Goal: Task Accomplishment & Management: Complete application form

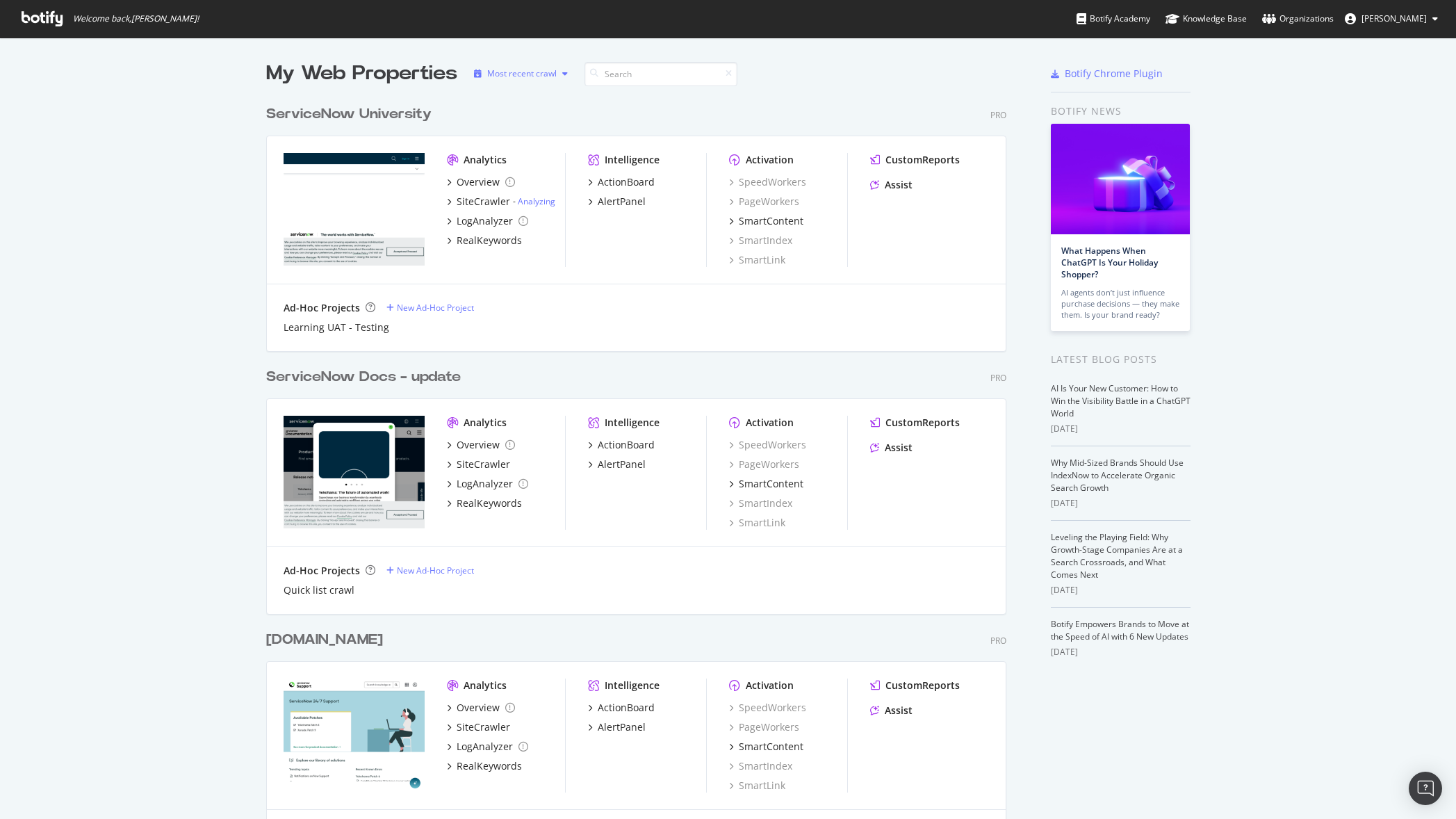
click at [529, 76] on div "Most recent crawl" at bounding box center [522, 73] width 69 height 8
click at [531, 76] on div "Most recent crawl" at bounding box center [522, 73] width 69 height 8
click at [430, 575] on div "New Ad-Hoc Project" at bounding box center [435, 570] width 77 height 12
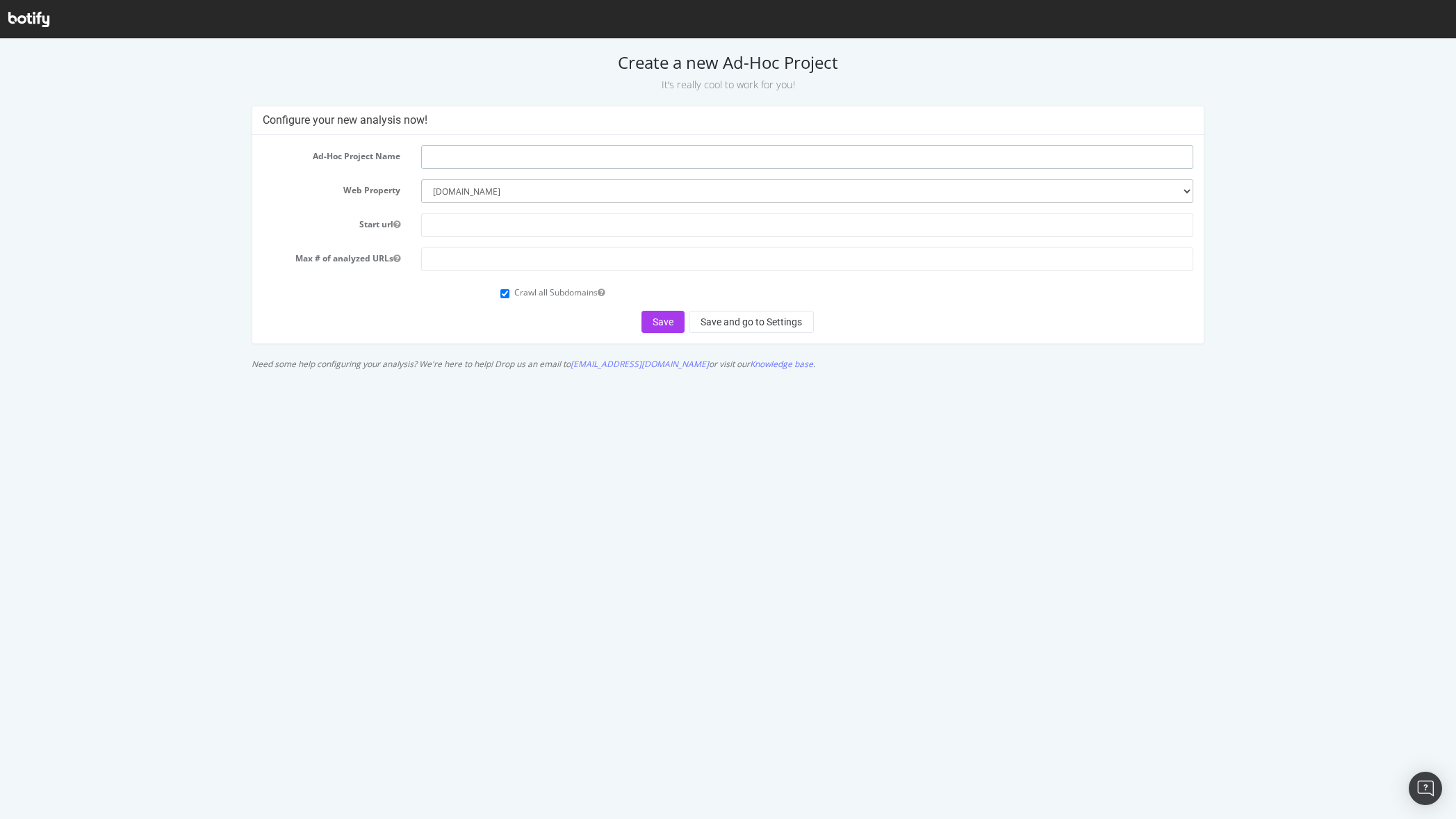
click at [432, 152] on input "text" at bounding box center [807, 157] width 772 height 23
type input "f"
type input "FluidTopics Crawl"
click at [543, 197] on select "--------- servicenow.com community.servicenow.com lightstep.com docs.servicenow…" at bounding box center [807, 191] width 772 height 23
click at [540, 188] on select "--------- servicenow.com community.servicenow.com lightstep.com docs.servicenow…" at bounding box center [807, 191] width 772 height 23
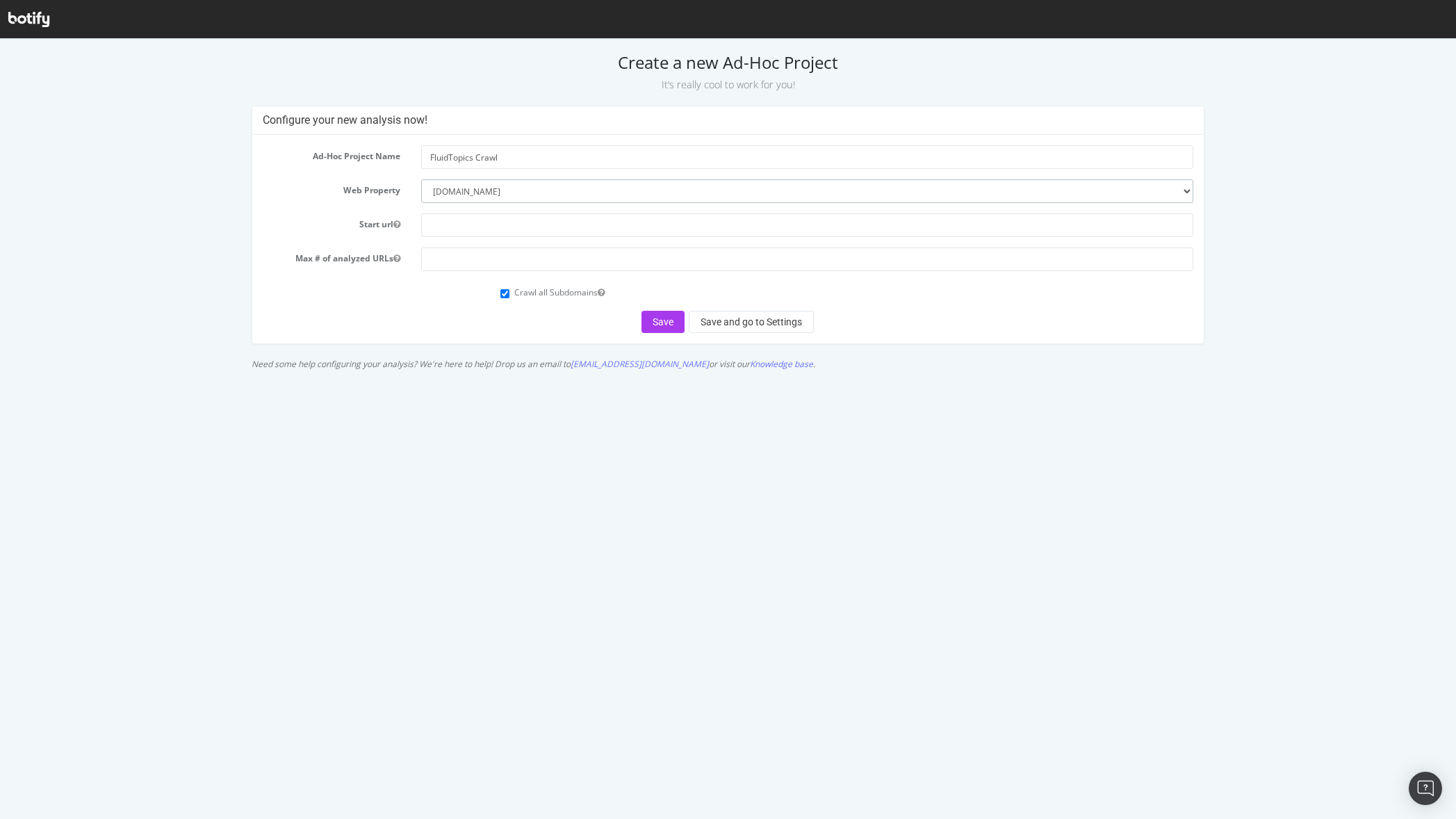
select select "1420"
click at [421, 179] on select "--------- servicenow.com community.servicenow.com lightstep.com docs.servicenow…" at bounding box center [807, 191] width 772 height 23
click at [461, 230] on input "text" at bounding box center [807, 225] width 772 height 23
click at [485, 226] on input "text" at bounding box center [807, 225] width 772 height 23
paste input "https://servicenow-staging.fluidtopics.net/home"
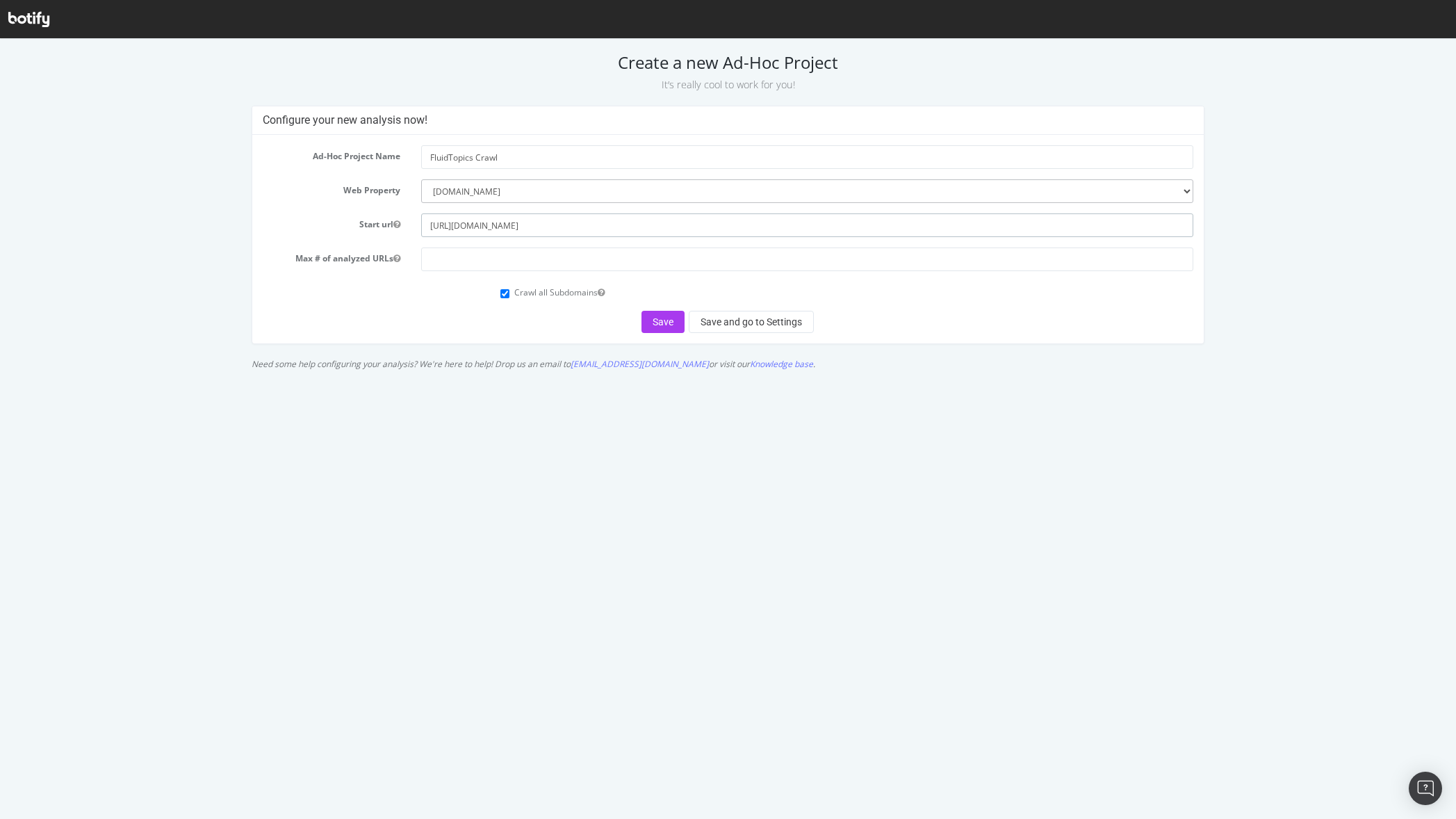
type input "https://servicenow-staging.fluidtopics.net/home"
click at [425, 294] on div "Crawl all Subdomains" at bounding box center [728, 290] width 952 height 19
click at [728, 321] on button "Save and go to Settings" at bounding box center [751, 322] width 125 height 22
click at [497, 261] on input "number" at bounding box center [807, 259] width 772 height 23
click at [477, 257] on input "number" at bounding box center [807, 259] width 772 height 23
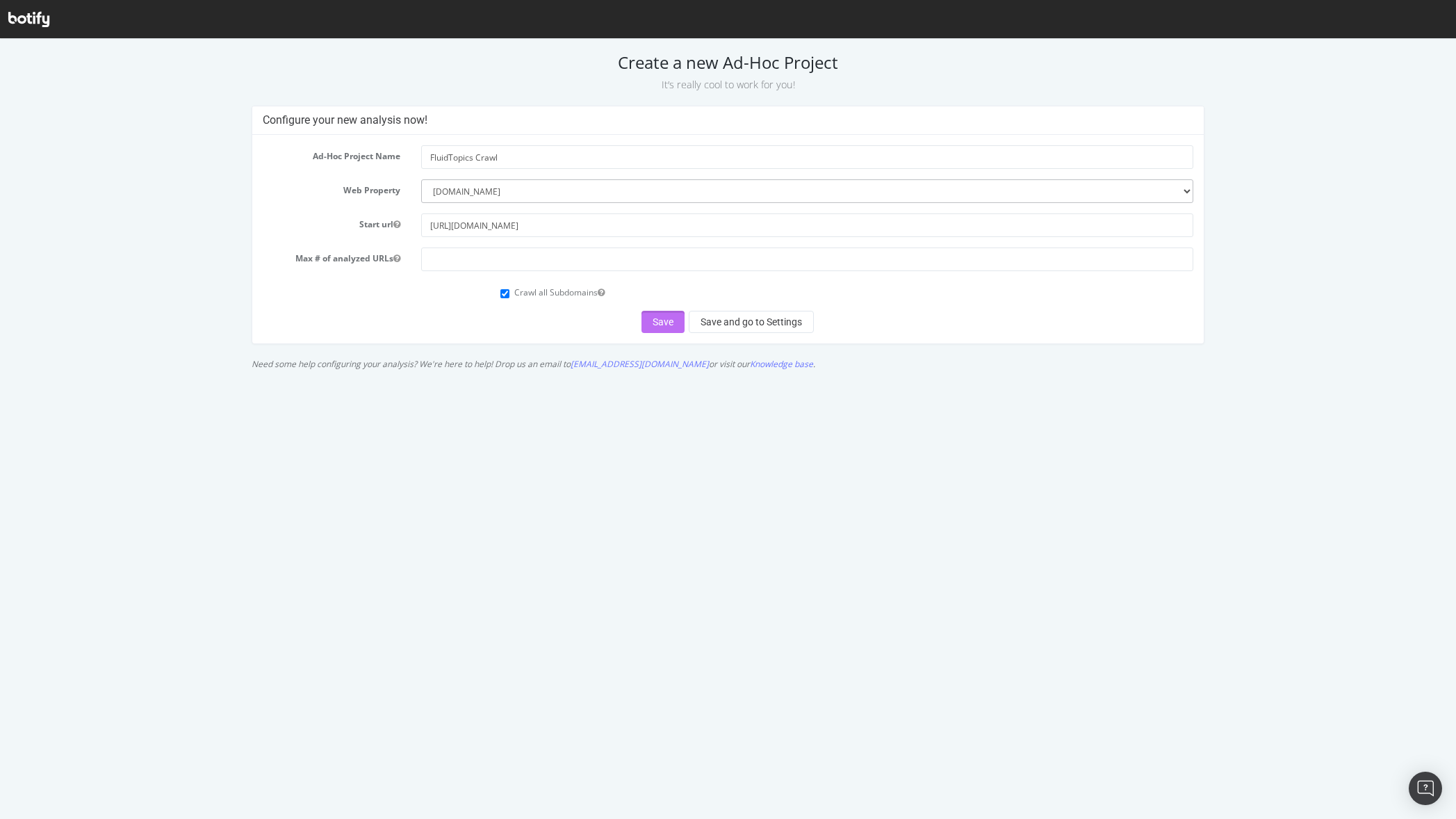
click at [651, 324] on button "Save" at bounding box center [663, 322] width 43 height 22
click at [481, 263] on input "number" at bounding box center [807, 259] width 772 height 23
type input "1000000000000"
click at [742, 318] on button "Save and go to Settings" at bounding box center [751, 322] width 125 height 22
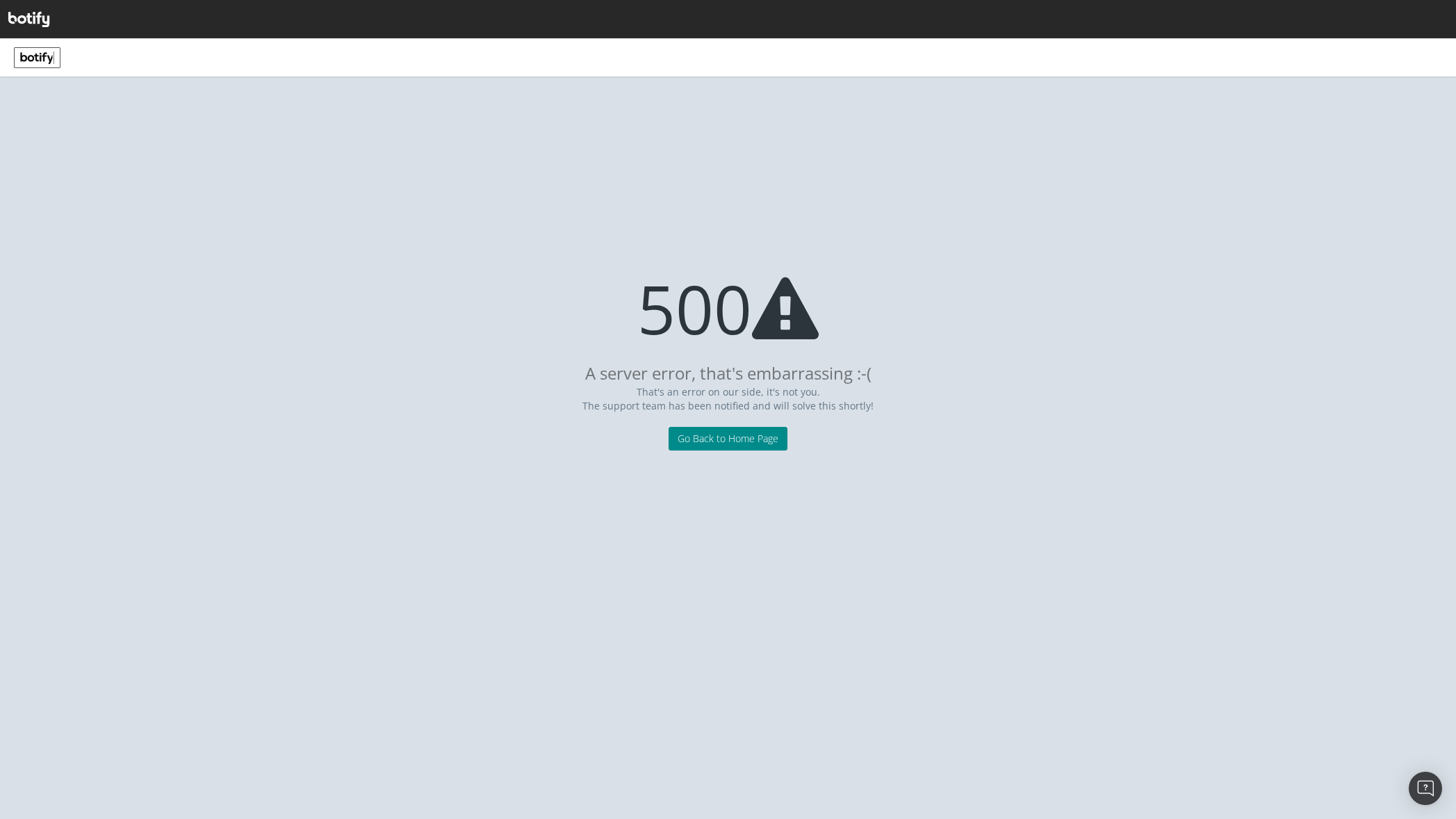
click at [687, 434] on link "Go Back to Home Page" at bounding box center [728, 438] width 119 height 23
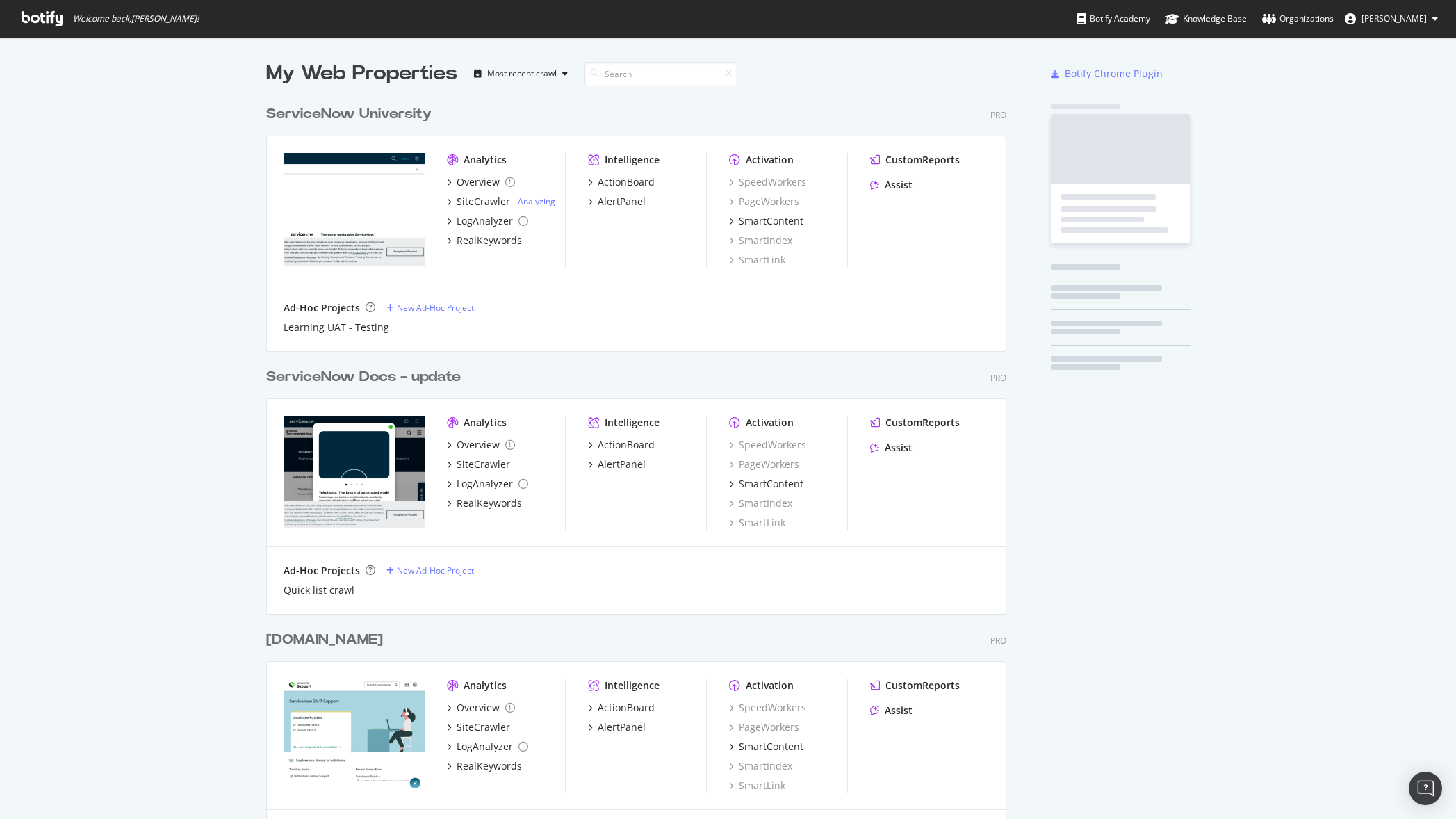
scroll to position [1923, 751]
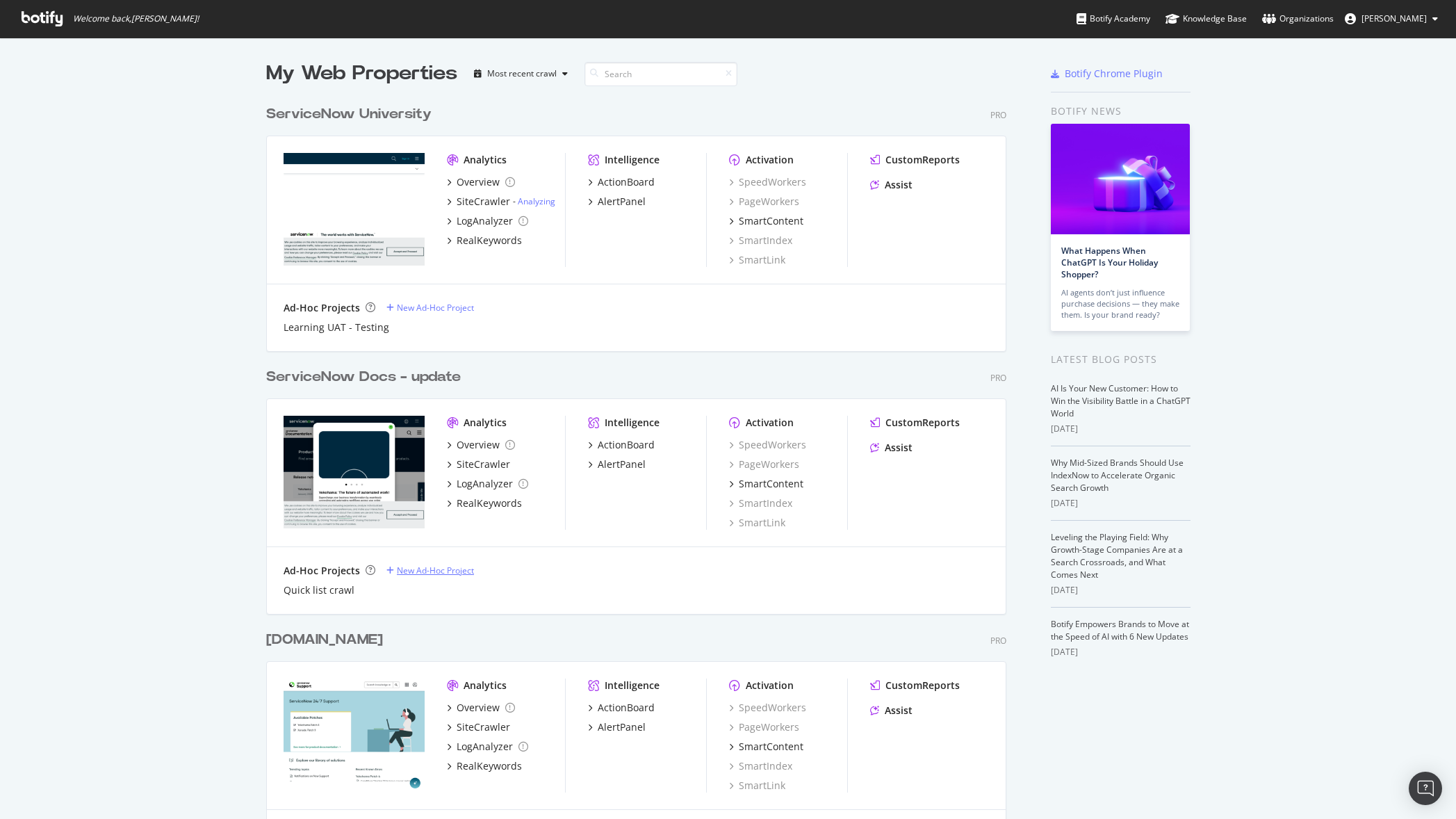
click at [410, 575] on div "New Ad-Hoc Project" at bounding box center [435, 570] width 77 height 12
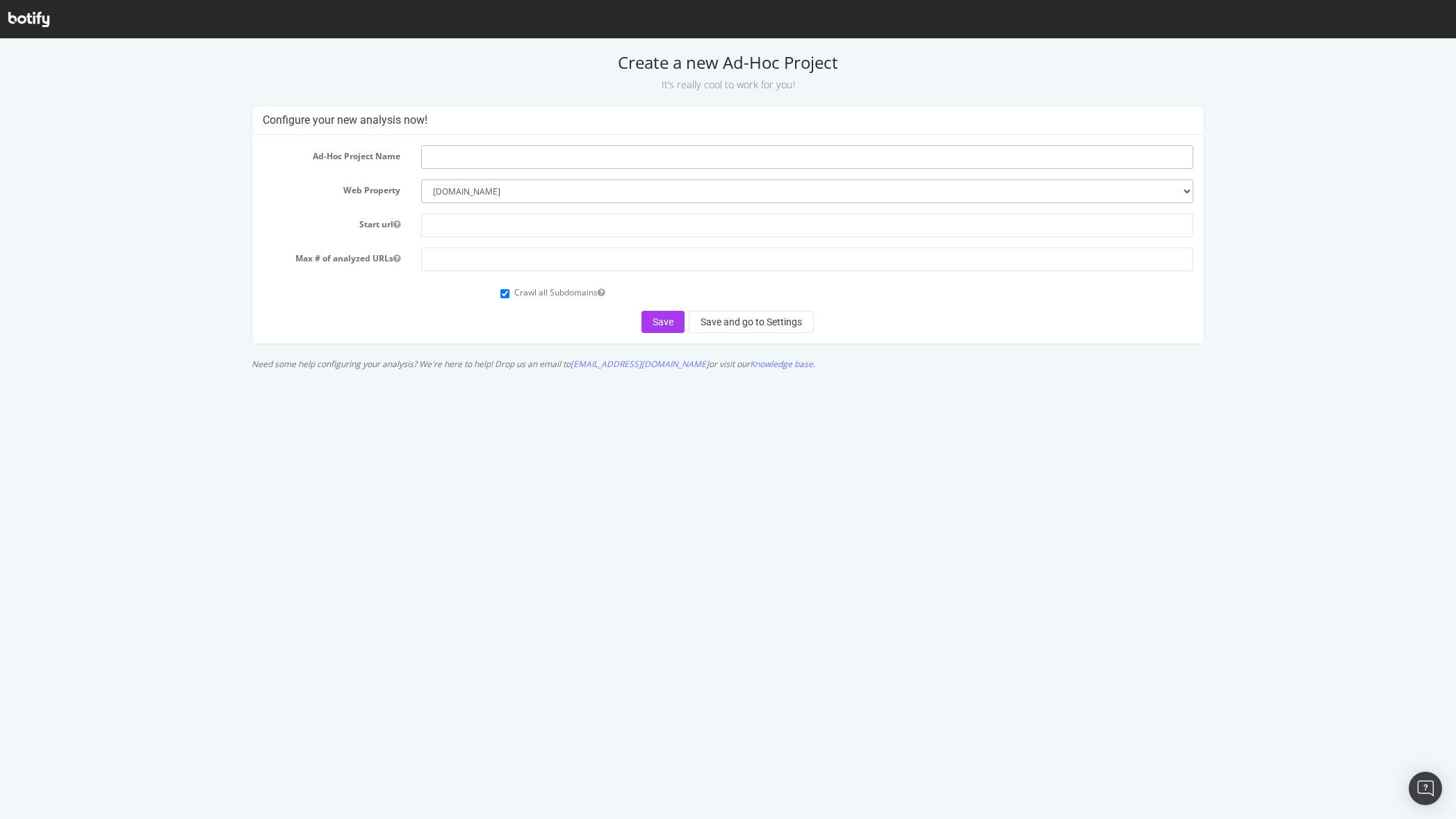
drag, startPoint x: 460, startPoint y: 153, endPoint x: 477, endPoint y: 187, distance: 38.0
click at [460, 153] on input "text" at bounding box center [807, 157] width 772 height 23
click at [477, 187] on select "--------- servicenow.com community.servicenow.com lightstep.com docs.servicenow…" at bounding box center [807, 191] width 772 height 23
select select "1420"
click at [421, 179] on select "--------- servicenow.com community.servicenow.com lightstep.com docs.servicenow…" at bounding box center [807, 191] width 772 height 23
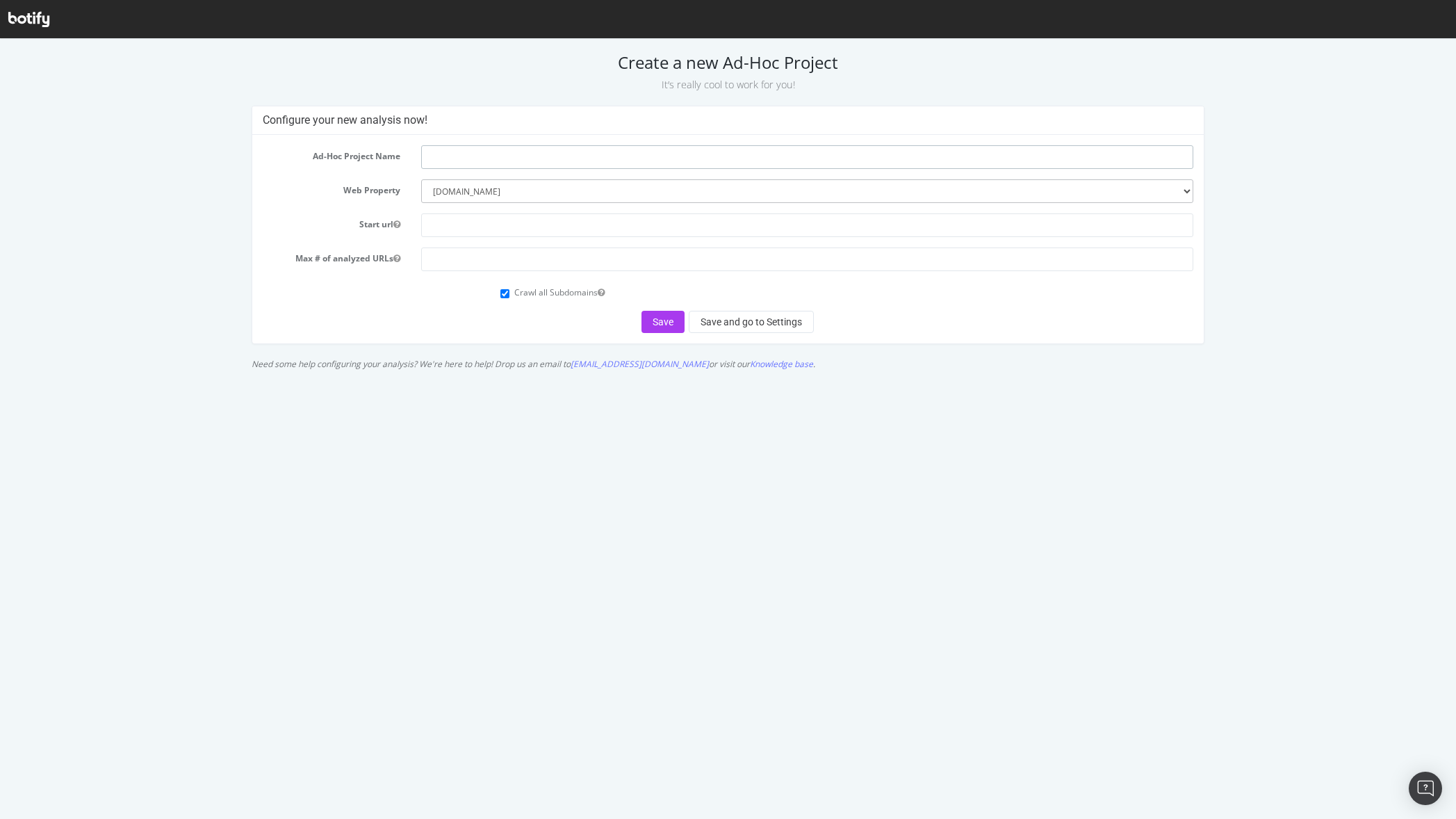
click at [461, 158] on input "text" at bounding box center [807, 157] width 772 height 23
type input "FluidTopics Crawl"
click at [490, 225] on input "text" at bounding box center [807, 225] width 772 height 23
paste input "https://servicenow-staging.fluidtopics.net/home"
type input "https://servicenow-staging.fluidtopics.net/home"
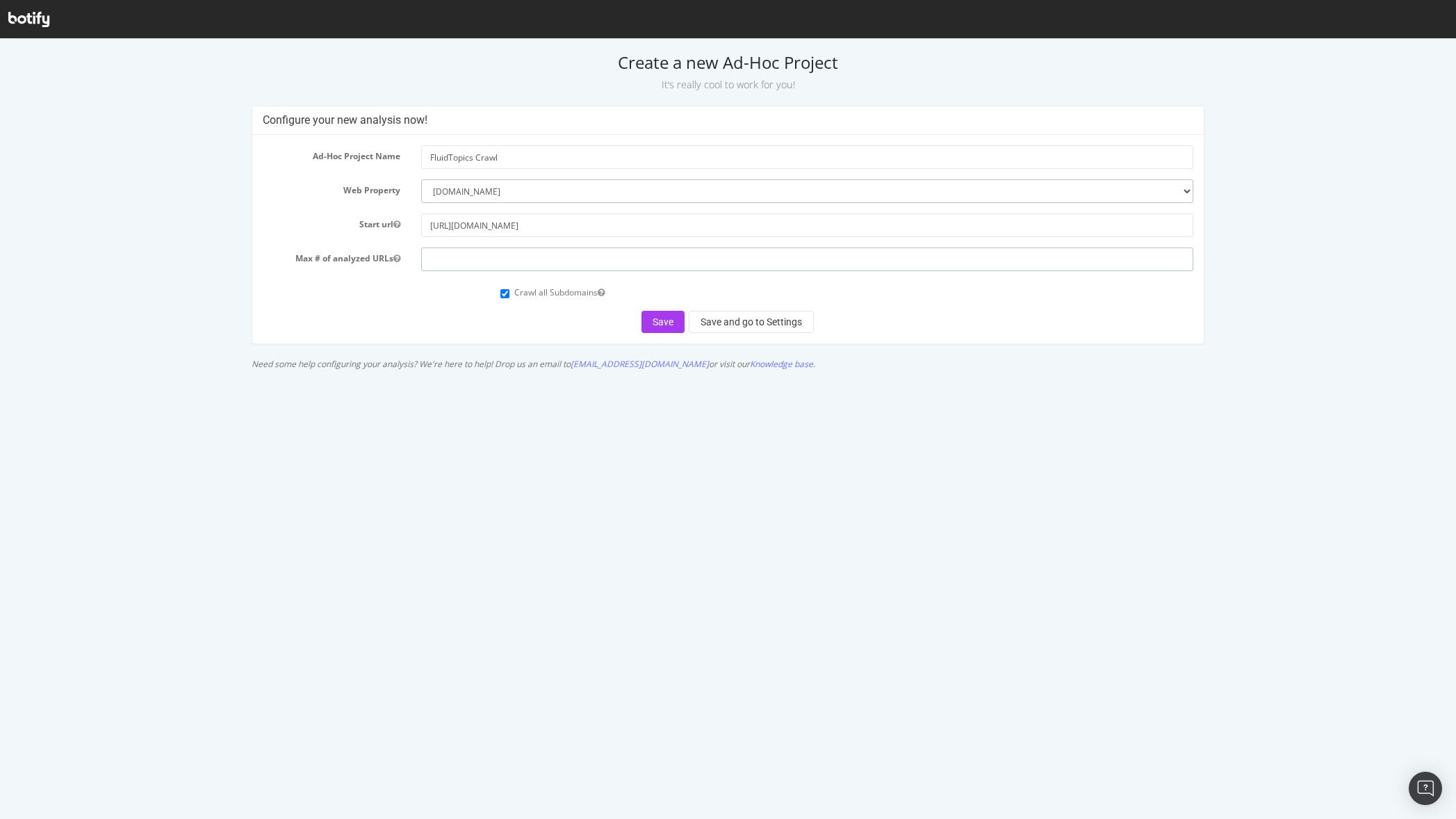
click at [474, 269] on input "number" at bounding box center [807, 259] width 772 height 23
type input "0"
type input "100000000000"
click at [656, 322] on button "Save" at bounding box center [663, 322] width 43 height 22
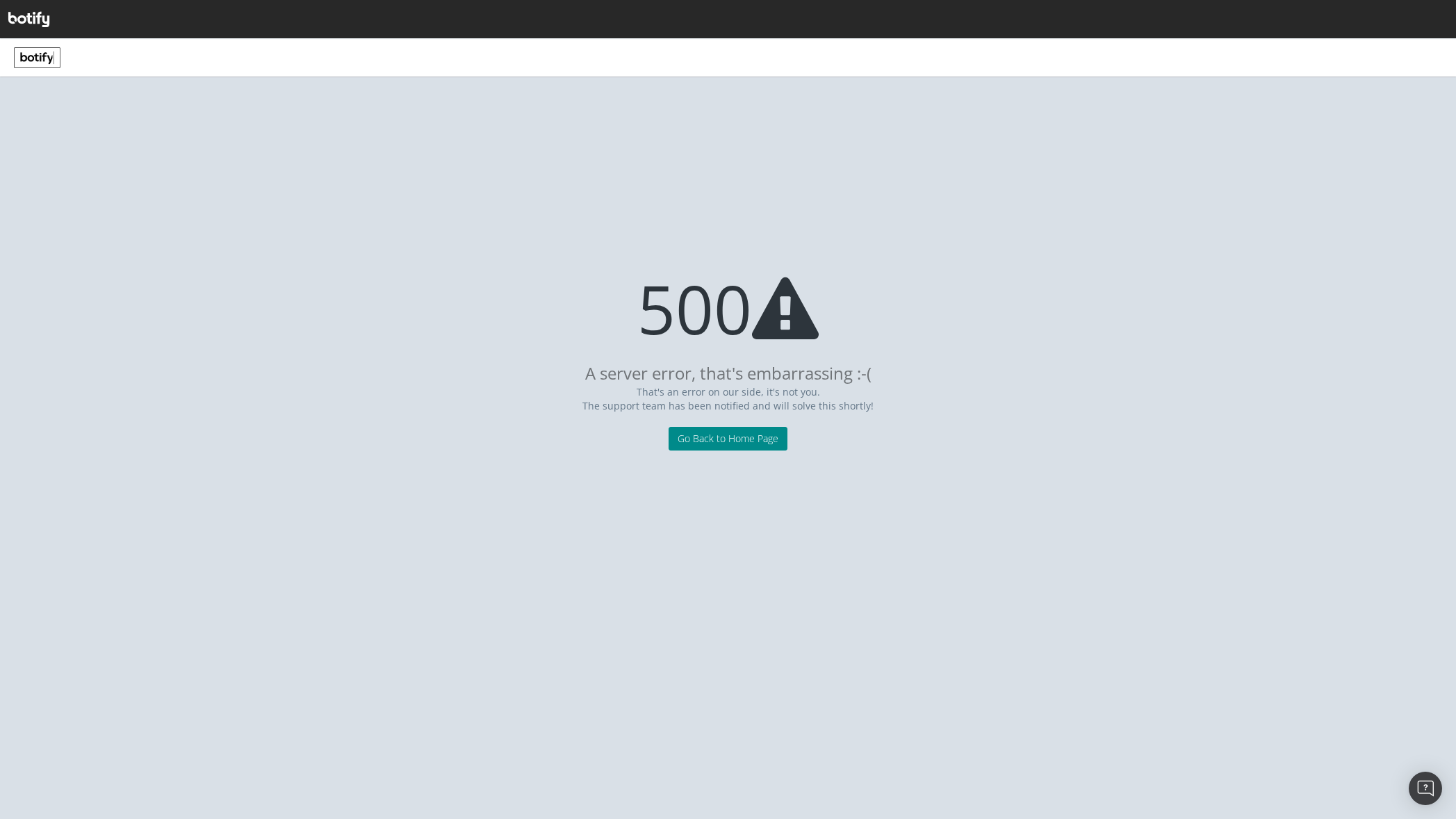
click at [735, 444] on link "Go Back to Home Page" at bounding box center [728, 438] width 119 height 23
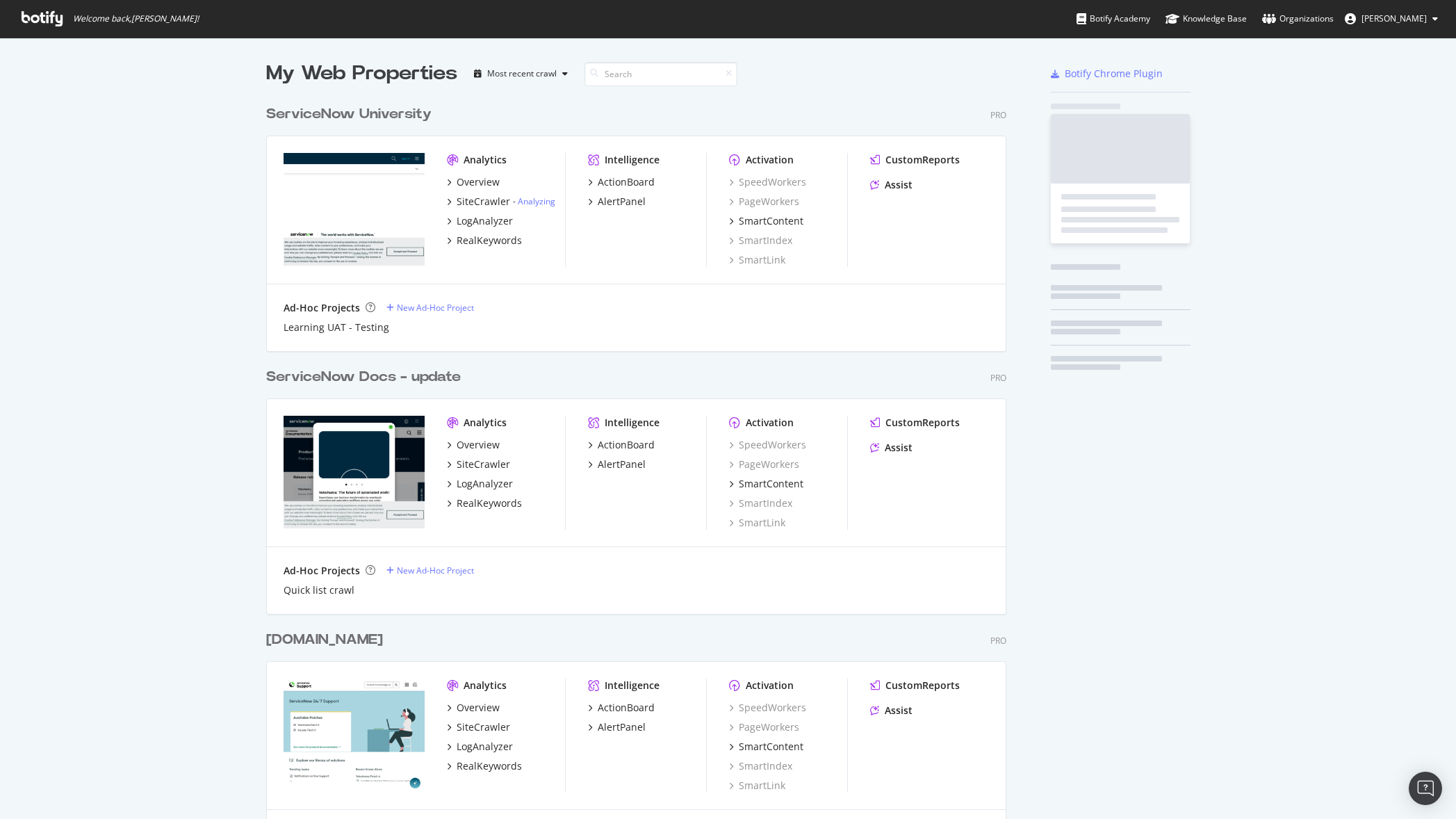
scroll to position [1923, 751]
